Goal: Task Accomplishment & Management: Manage account settings

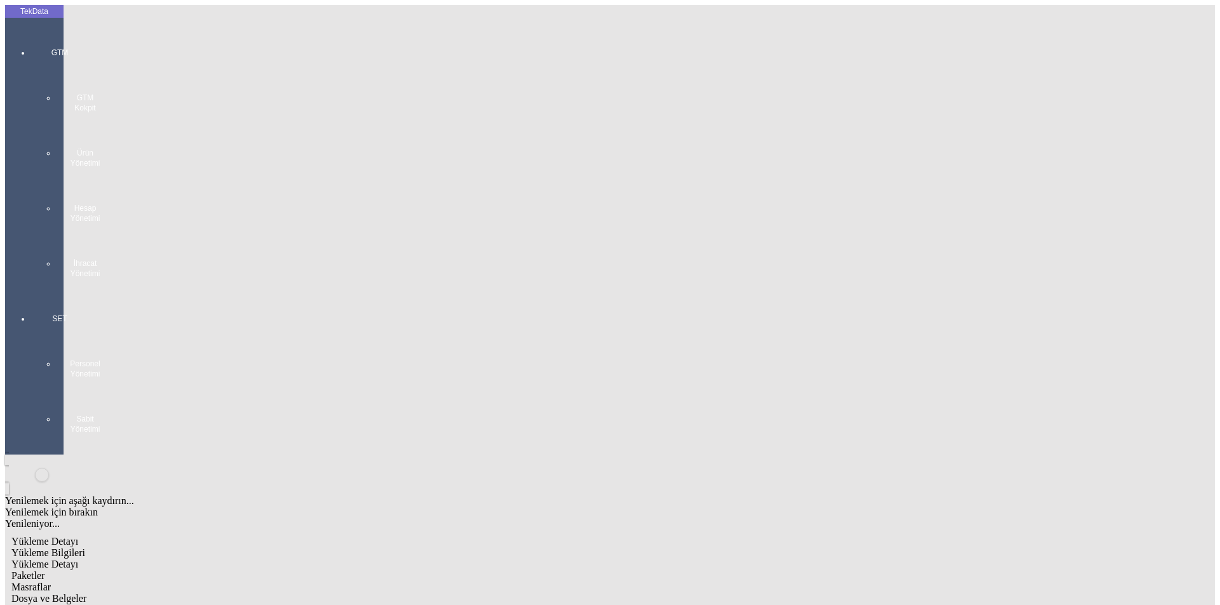
click at [85, 548] on span "Yükleme Bilgileri" at bounding box center [48, 553] width 74 height 11
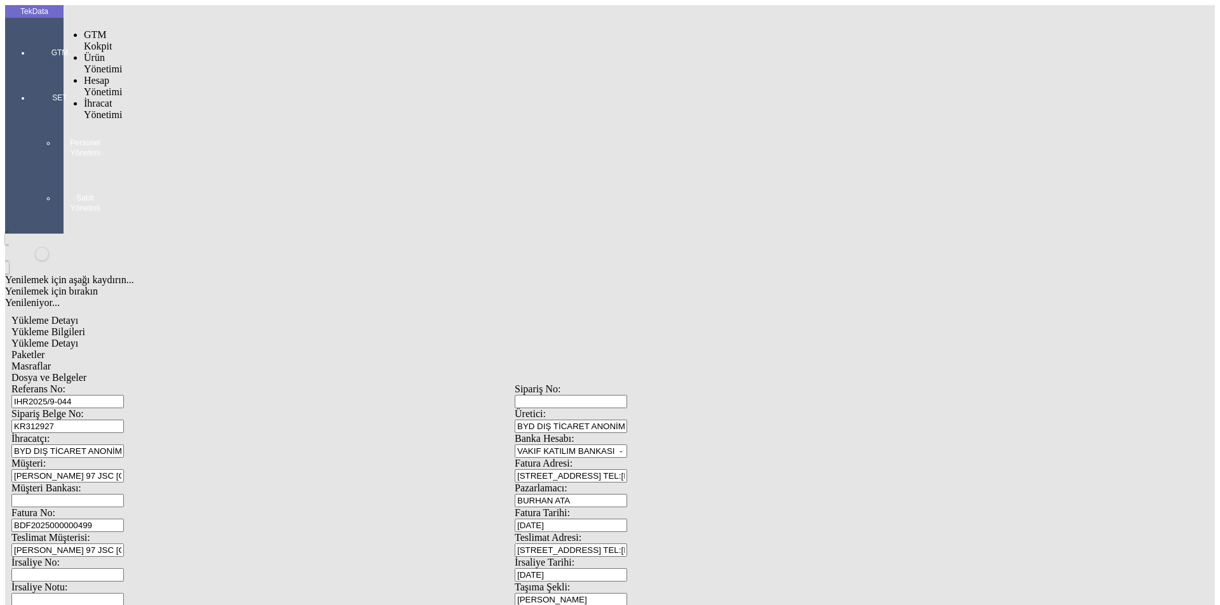
click at [30, 71] on div at bounding box center [59, 71] width 58 height 0
click at [107, 75] on div "Hesap Yönetimi" at bounding box center [100, 86] width 33 height 23
click at [118, 132] on span "İhracat Yönetimi" at bounding box center [103, 143] width 38 height 22
click at [194, 154] on span "Yüklemeler" at bounding box center [218, 159] width 48 height 11
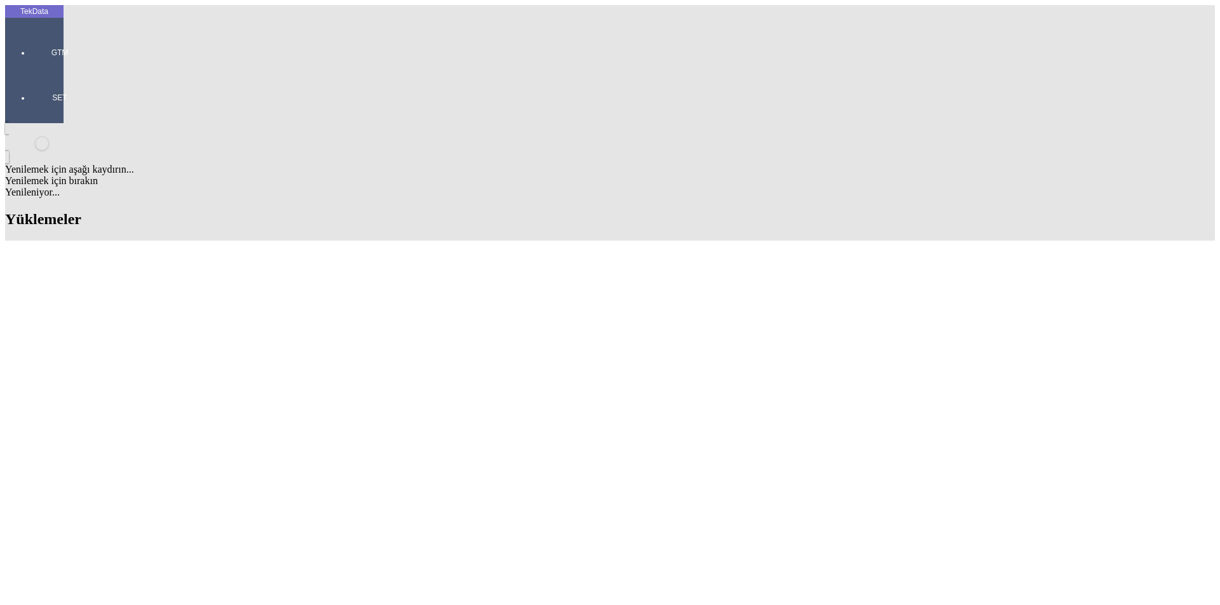
type input "prot"
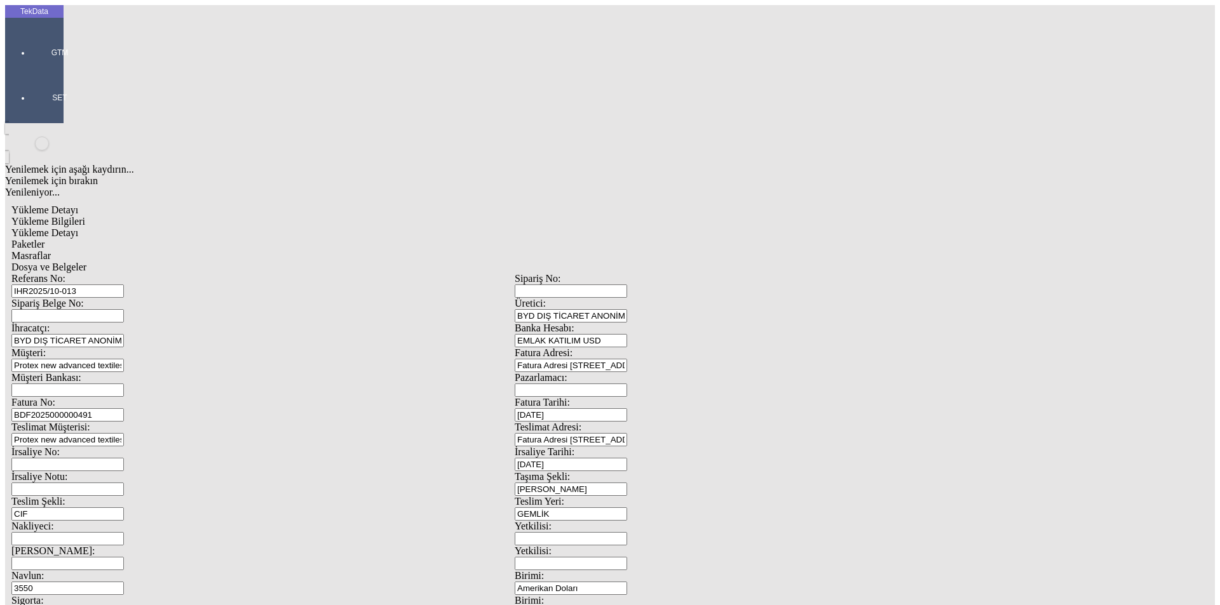
click at [124, 285] on input "IHR2025/10-013" at bounding box center [67, 291] width 112 height 13
drag, startPoint x: 257, startPoint y: 93, endPoint x: 0, endPoint y: 97, distance: 257.3
click at [5, 97] on div "TekData GTM SET Yenilemek için aşağı kaydırın... Yenilemek için bırakın Yenilen…" at bounding box center [514, 502] width 1019 height 995
click at [124, 285] on input "IHR2025/10-013" at bounding box center [67, 291] width 112 height 13
type input "IHR2025/10-033"
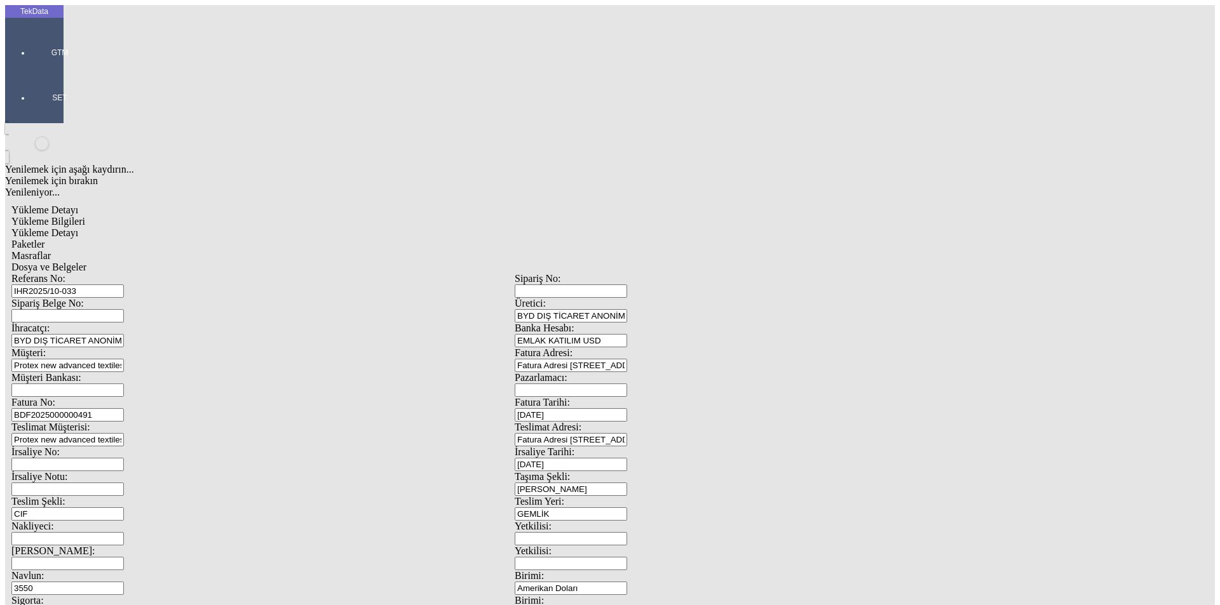
click at [283, 397] on div "Fatura No: BDF2025000000491" at bounding box center [262, 409] width 503 height 25
click at [124, 408] on input "BDF2025000000491" at bounding box center [67, 414] width 112 height 13
type input "BDF2025000000"
type input "[DATE]"
drag, startPoint x: 574, startPoint y: 257, endPoint x: 524, endPoint y: 259, distance: 50.2
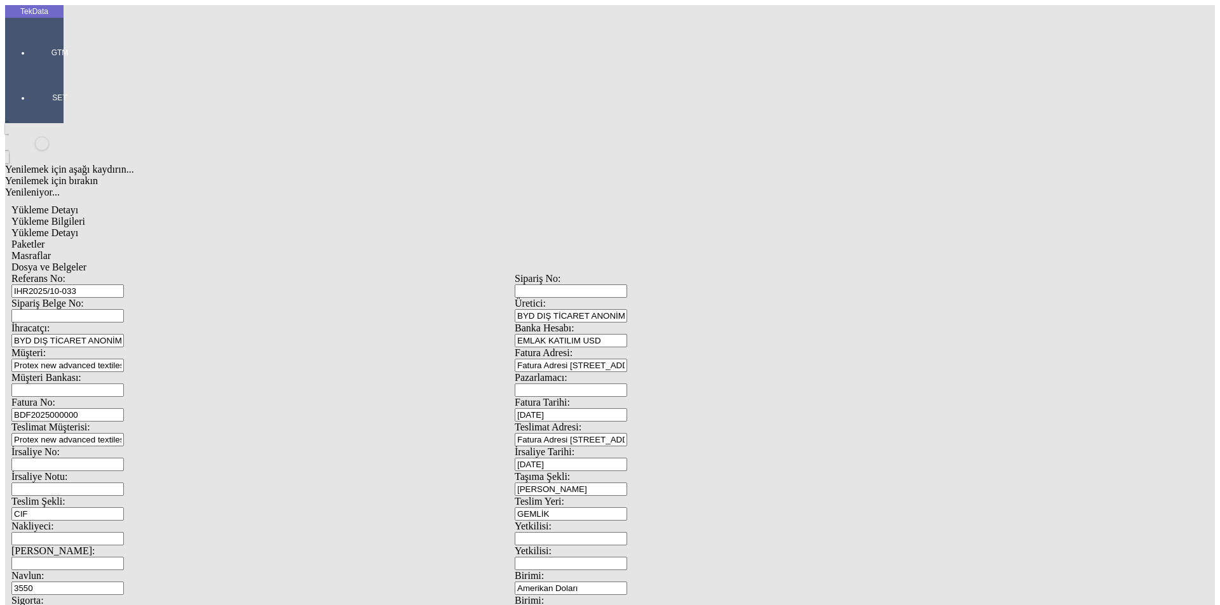
click at [559, 447] on div "İrsaliye No: İrsaliye Tarihi: [DATE]" at bounding box center [514, 459] width 1006 height 25
type input "0"
type input "[DATE]"
drag, startPoint x: 237, startPoint y: 312, endPoint x: 156, endPoint y: 316, distance: 81.4
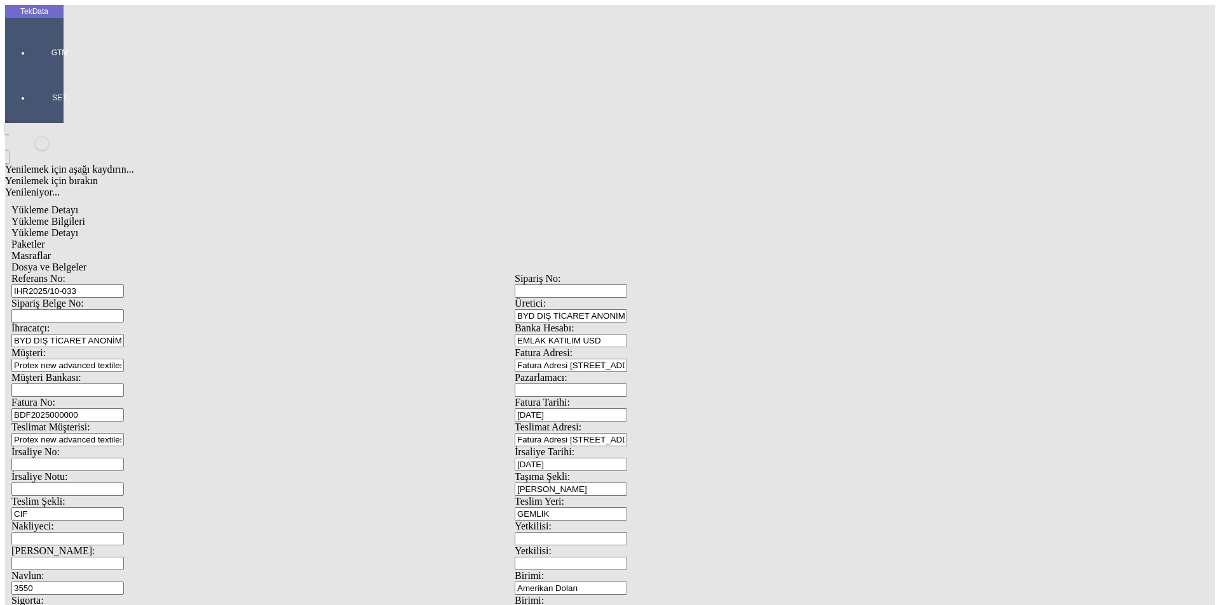
type input "[DATE]"
drag, startPoint x: 217, startPoint y: 441, endPoint x: 113, endPoint y: 454, distance: 104.2
click at [113, 454] on div "Referans No: IHR2025/10-033 Sipariş No: Sipariş Belge No: Üretici: BYD DIŞ TİCA…" at bounding box center [514, 570] width 1006 height 595
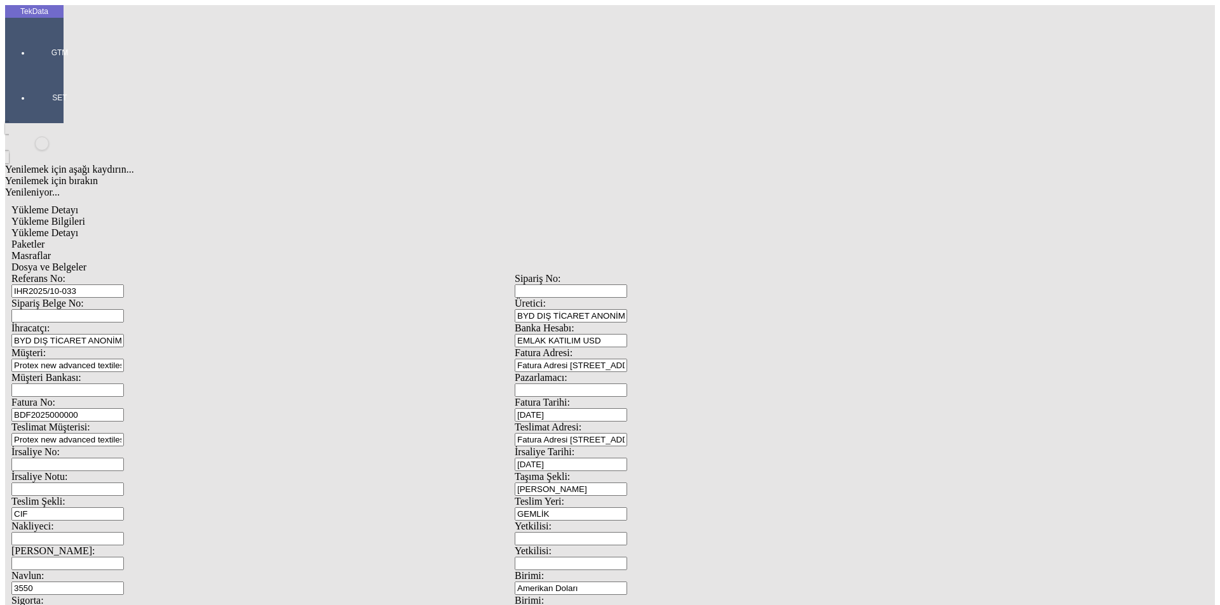
type input "[DATE]"
drag, startPoint x: 223, startPoint y: 485, endPoint x: 136, endPoint y: 487, distance: 87.0
type input "1"
drag, startPoint x: 749, startPoint y: 492, endPoint x: 556, endPoint y: 514, distance: 194.4
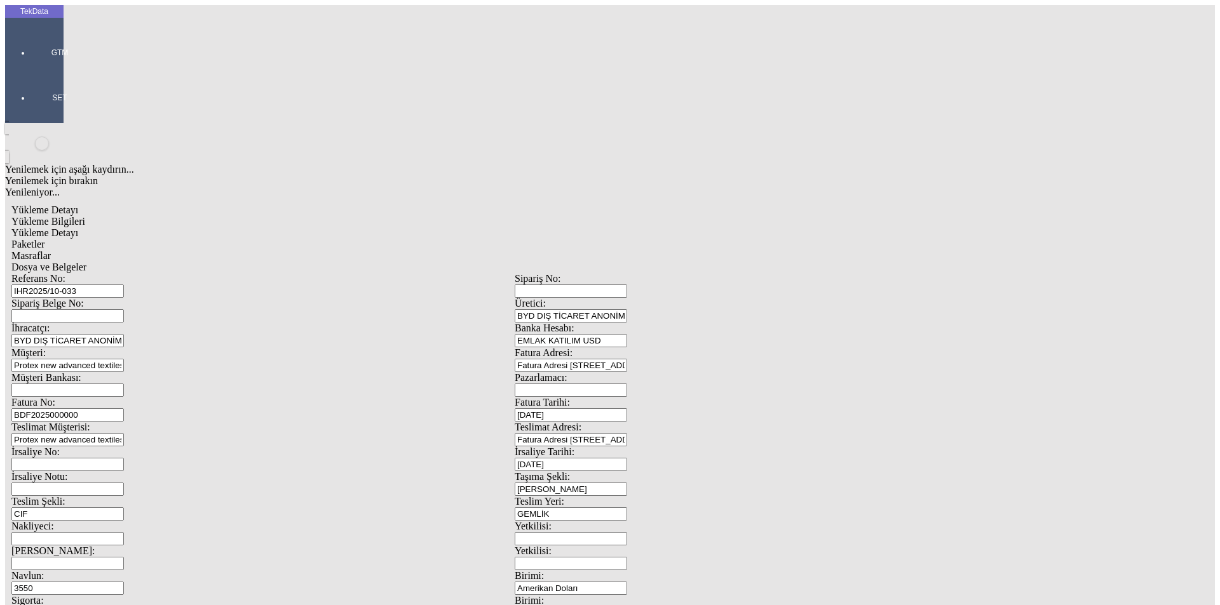
click at [556, 514] on div "Referans No: IHR2025/10-033 Sipariş No: Sipariş Belge No: Üretici: BYD DIŞ TİCA…" at bounding box center [514, 570] width 1006 height 595
type input "1"
click at [78, 227] on span "Yükleme Detayı" at bounding box center [44, 232] width 67 height 11
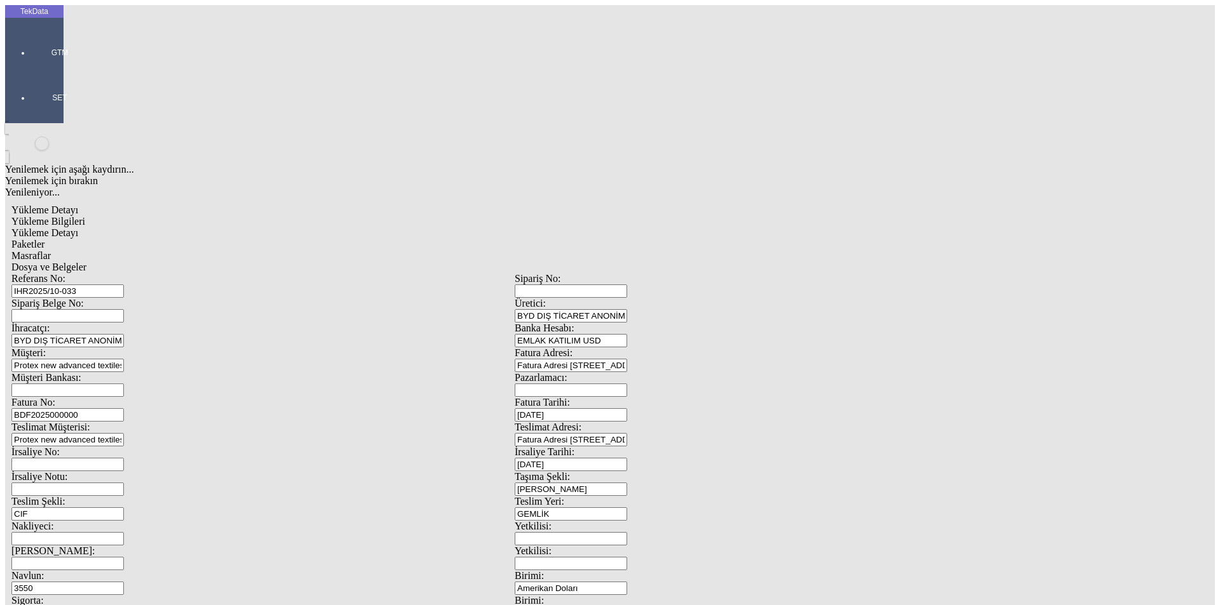
click at [548, 299] on span "Evet" at bounding box center [539, 293] width 18 height 11
drag, startPoint x: 176, startPoint y: 192, endPoint x: 40, endPoint y: 193, distance: 135.9
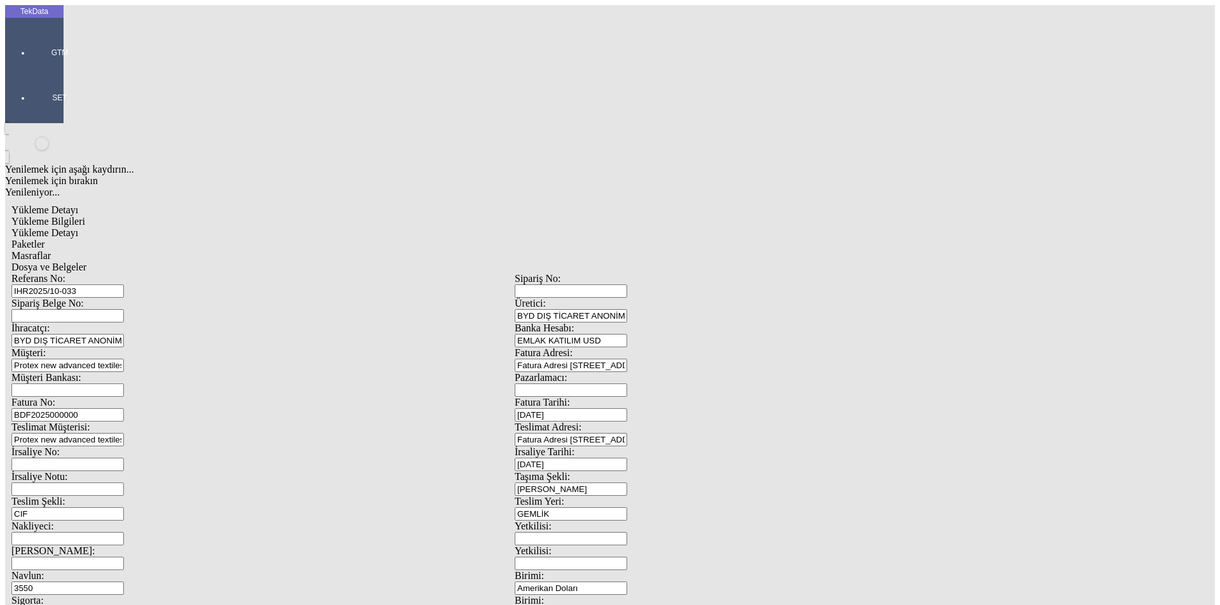
type input "24600"
drag, startPoint x: 733, startPoint y: 234, endPoint x: 603, endPoint y: 234, distance: 130.2
type input "24600"
drag, startPoint x: 184, startPoint y: 264, endPoint x: 106, endPoint y: 269, distance: 77.7
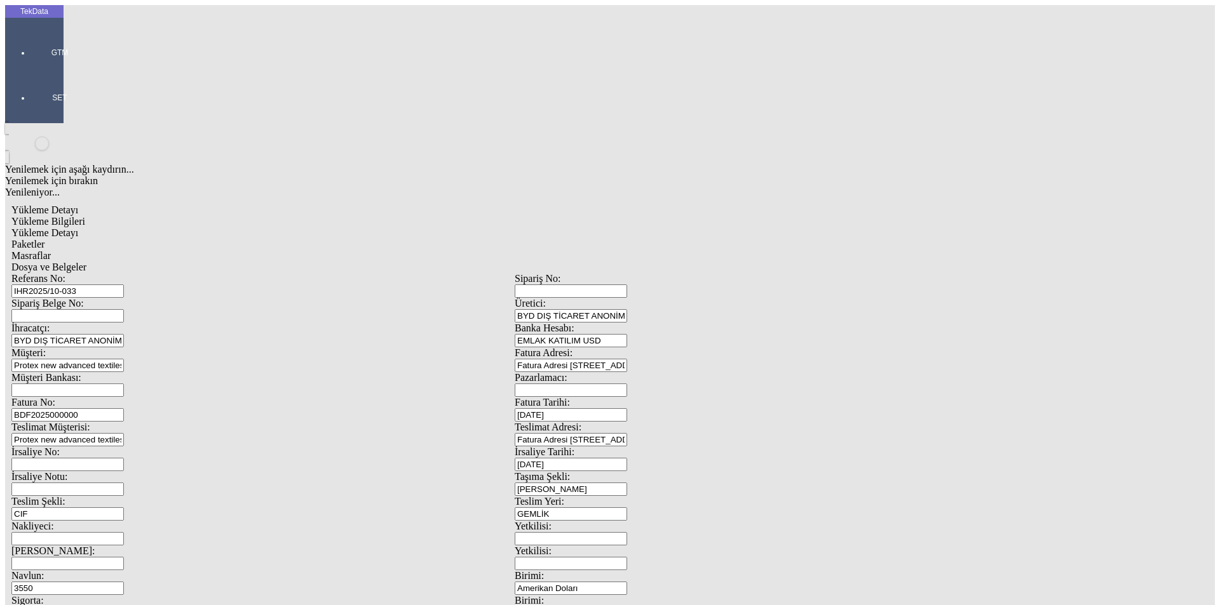
type input "24640"
click at [44, 239] on span "Paketler" at bounding box center [27, 244] width 33 height 11
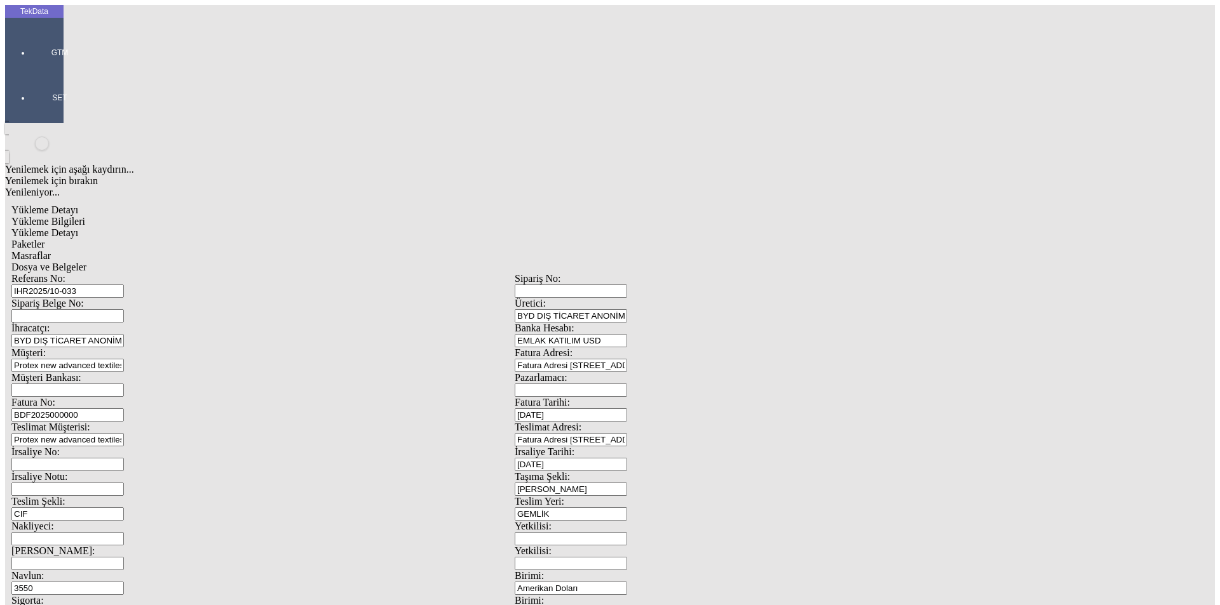
drag, startPoint x: 740, startPoint y: 143, endPoint x: 584, endPoint y: 143, distance: 155.6
type input "1"
click at [51, 250] on span "Masraflar" at bounding box center [30, 255] width 39 height 11
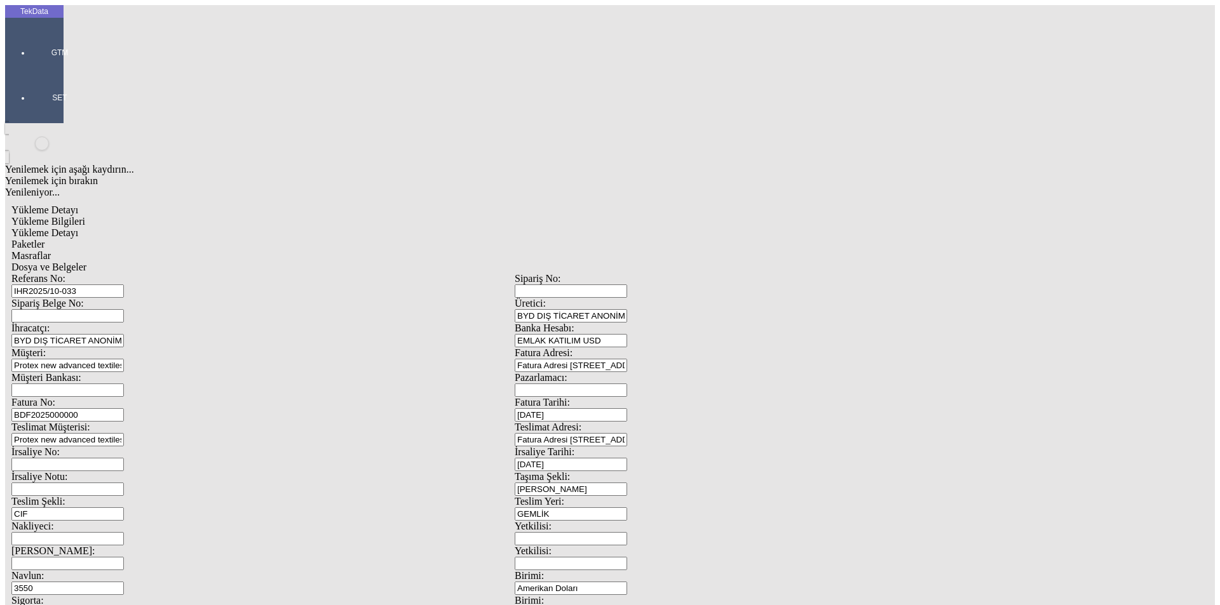
click at [508, 262] on div "Dosya ve Belgeler" at bounding box center [514, 267] width 1006 height 11
click at [86, 262] on span "Dosya ve Belgeler" at bounding box center [48, 267] width 75 height 11
